Goal: Task Accomplishment & Management: Use online tool/utility

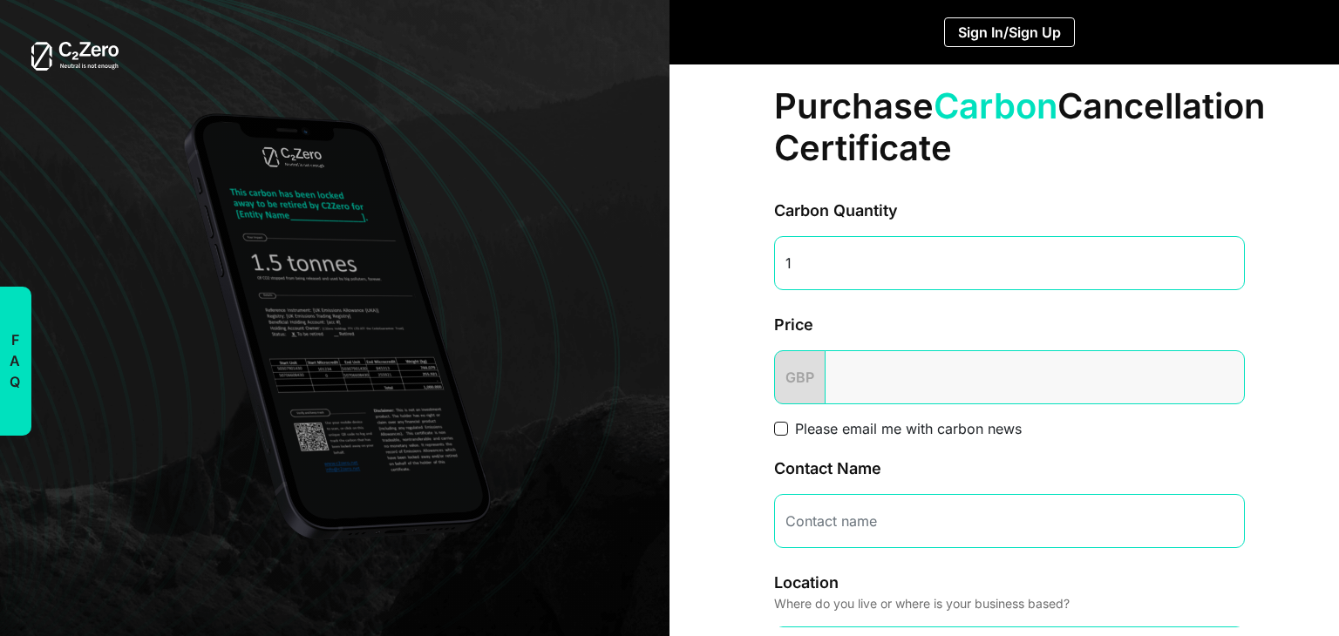
click at [1223, 262] on input "1" at bounding box center [1009, 263] width 471 height 54
type input "2"
click at [1223, 262] on input "2" at bounding box center [1009, 263] width 471 height 54
click at [997, 381] on input "number" at bounding box center [1035, 378] width 420 height 54
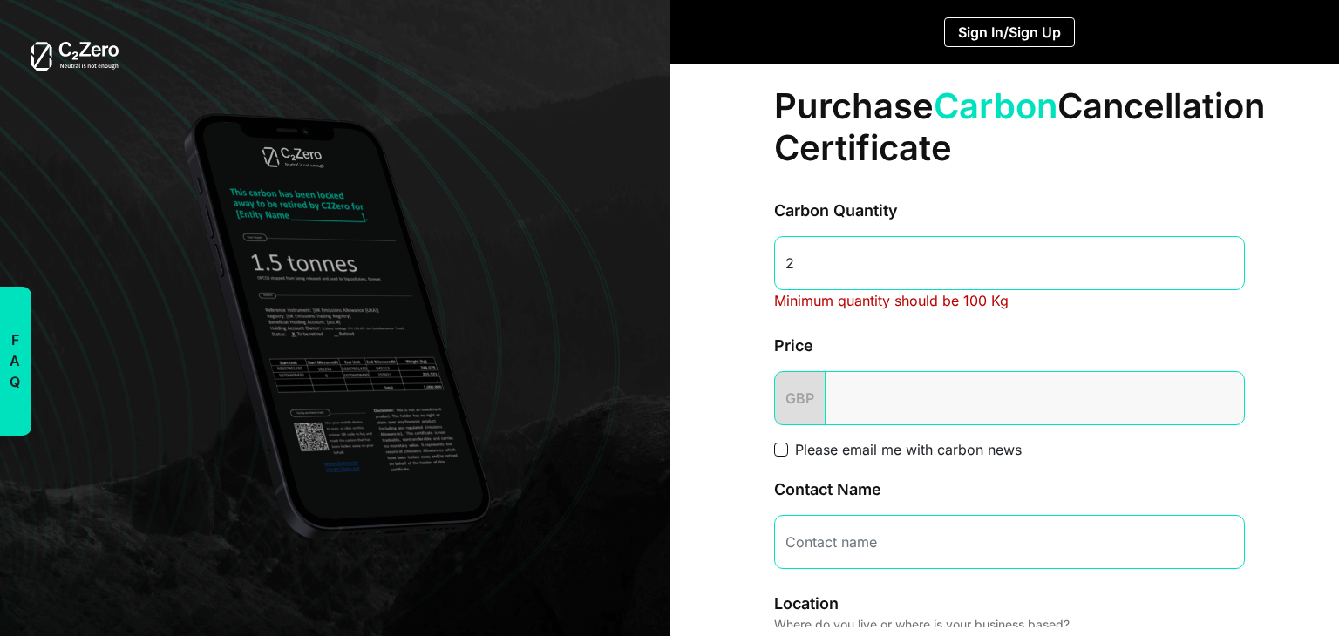
click at [871, 279] on input "2" at bounding box center [1009, 263] width 471 height 54
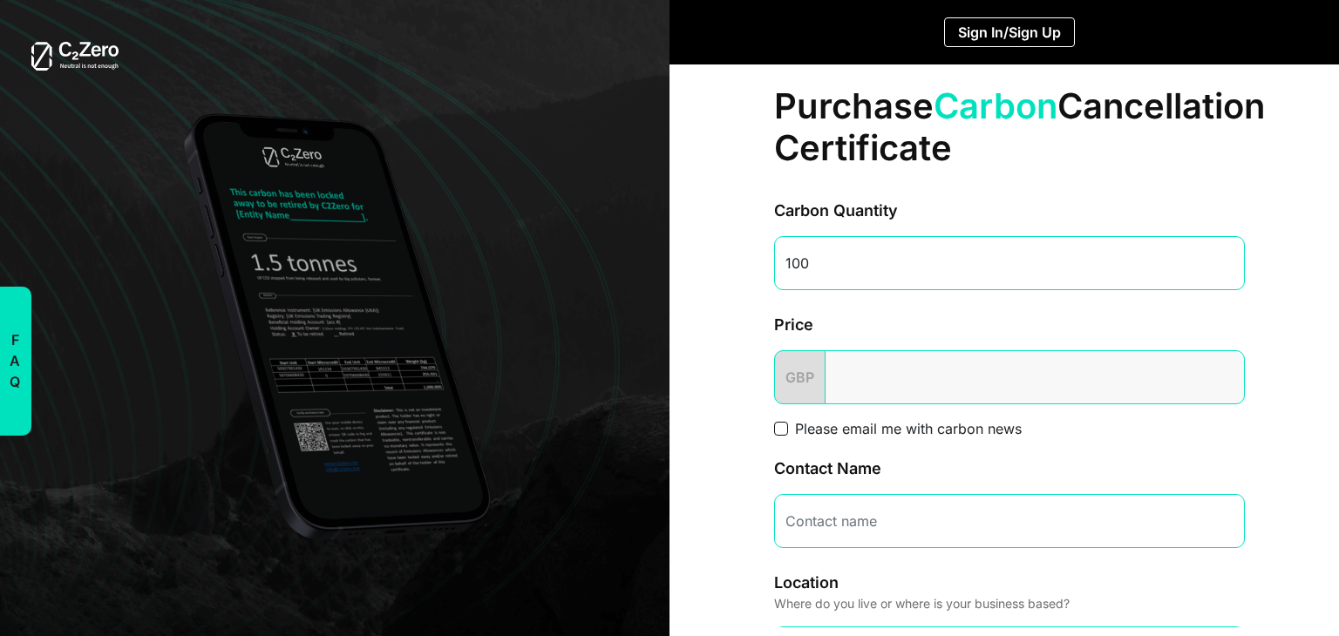
type input "100"
click at [960, 382] on input "number" at bounding box center [1035, 378] width 420 height 54
click at [808, 375] on span "GBP" at bounding box center [799, 378] width 51 height 54
click at [940, 381] on input "number" at bounding box center [1035, 378] width 420 height 54
